Goal: Information Seeking & Learning: Stay updated

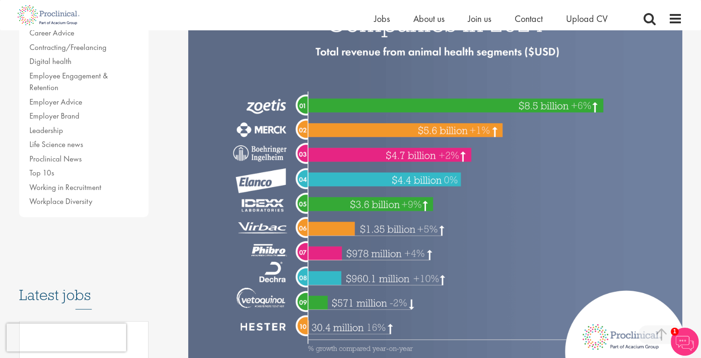
scroll to position [47, 0]
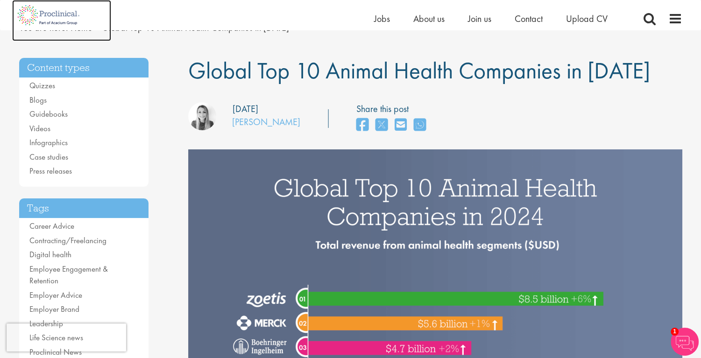
click at [47, 12] on img at bounding box center [48, 15] width 73 height 30
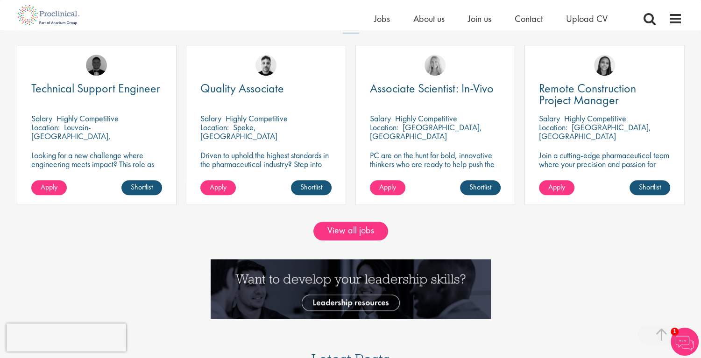
scroll to position [794, 0]
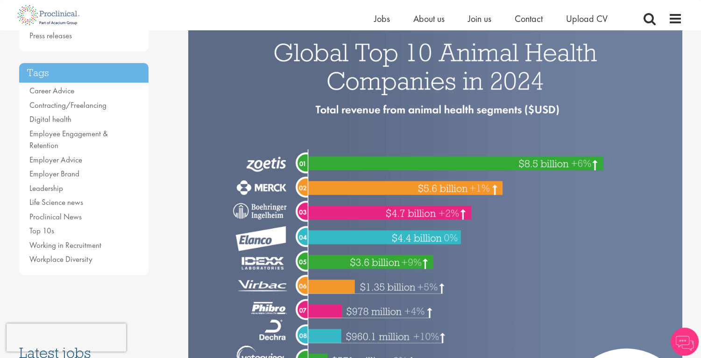
scroll to position [233, 0]
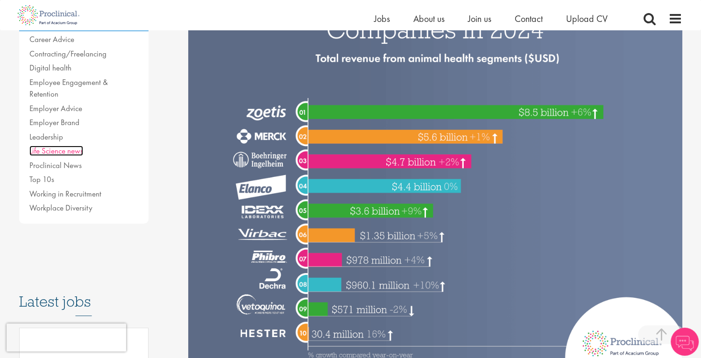
click at [70, 146] on link "Life Science news" at bounding box center [56, 151] width 54 height 10
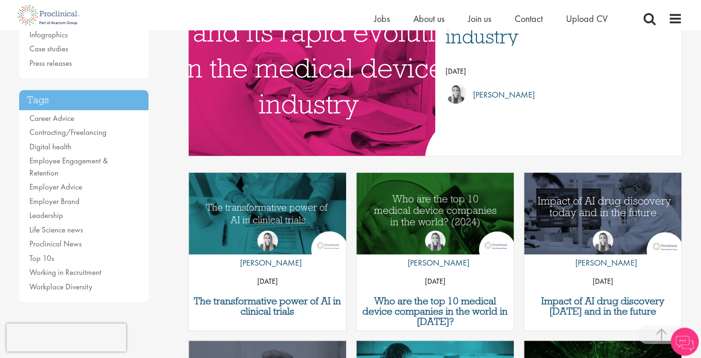
scroll to position [187, 0]
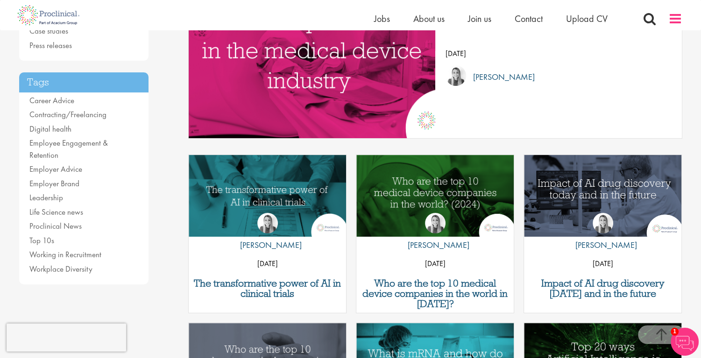
click at [675, 21] on span at bounding box center [675, 19] width 14 height 14
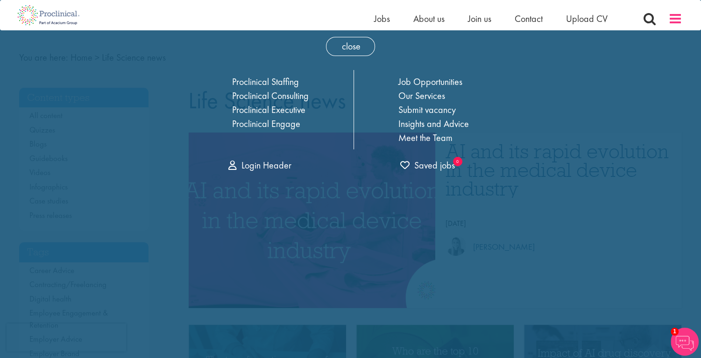
scroll to position [0, 0]
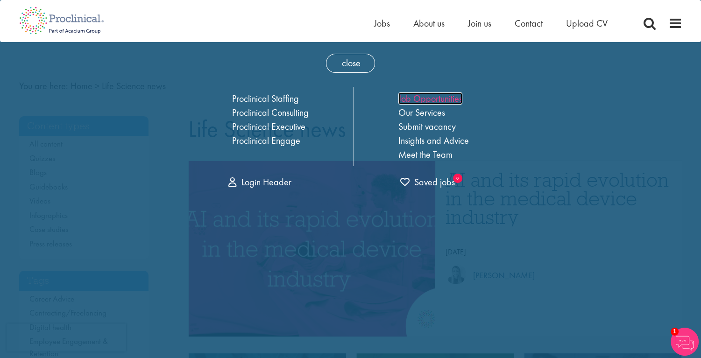
click at [420, 100] on link "Job Opportunities" at bounding box center [430, 98] width 64 height 12
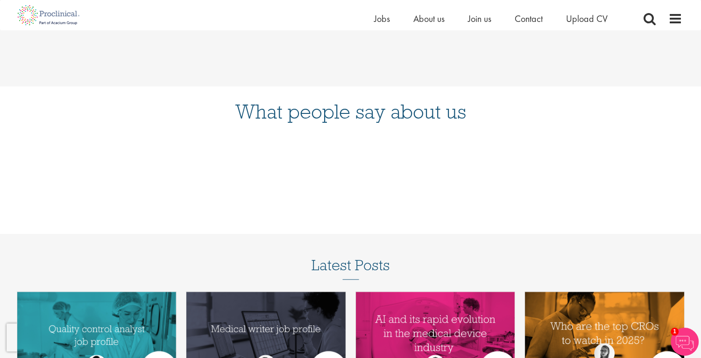
scroll to position [1027, 0]
